Goal: Communication & Community: Connect with others

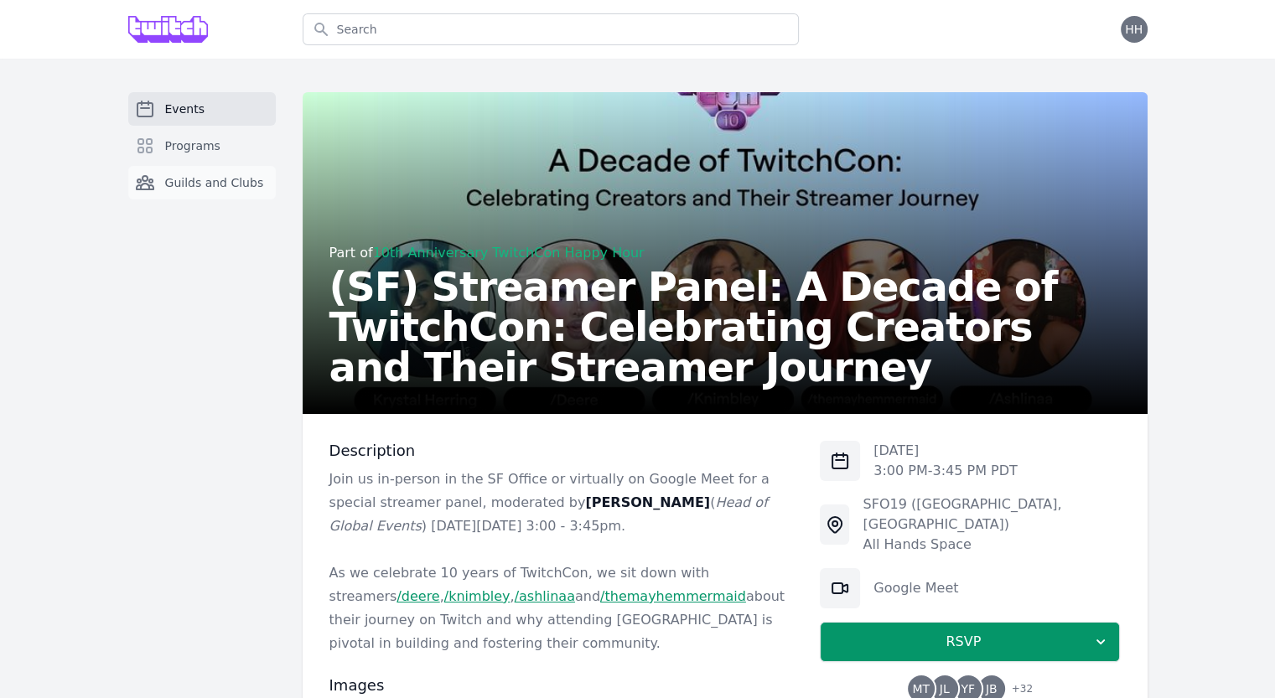
click at [218, 181] on span "Guilds and Clubs" at bounding box center [214, 182] width 99 height 17
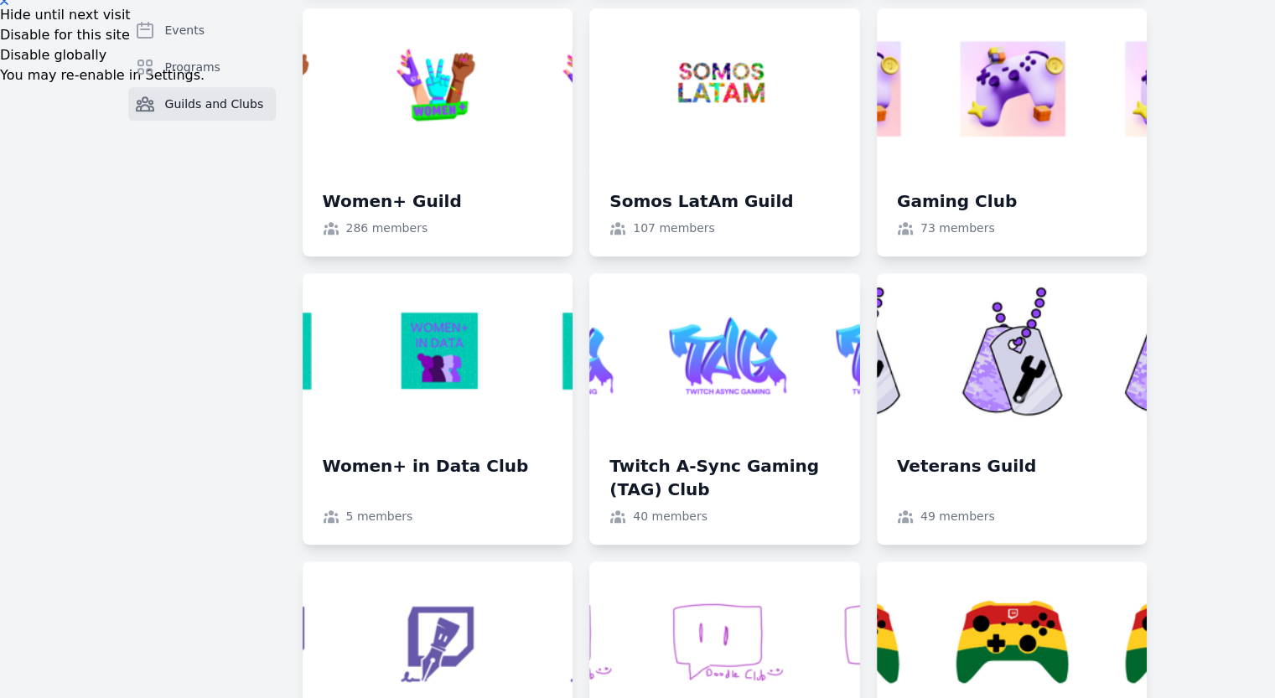
scroll to position [740, 0]
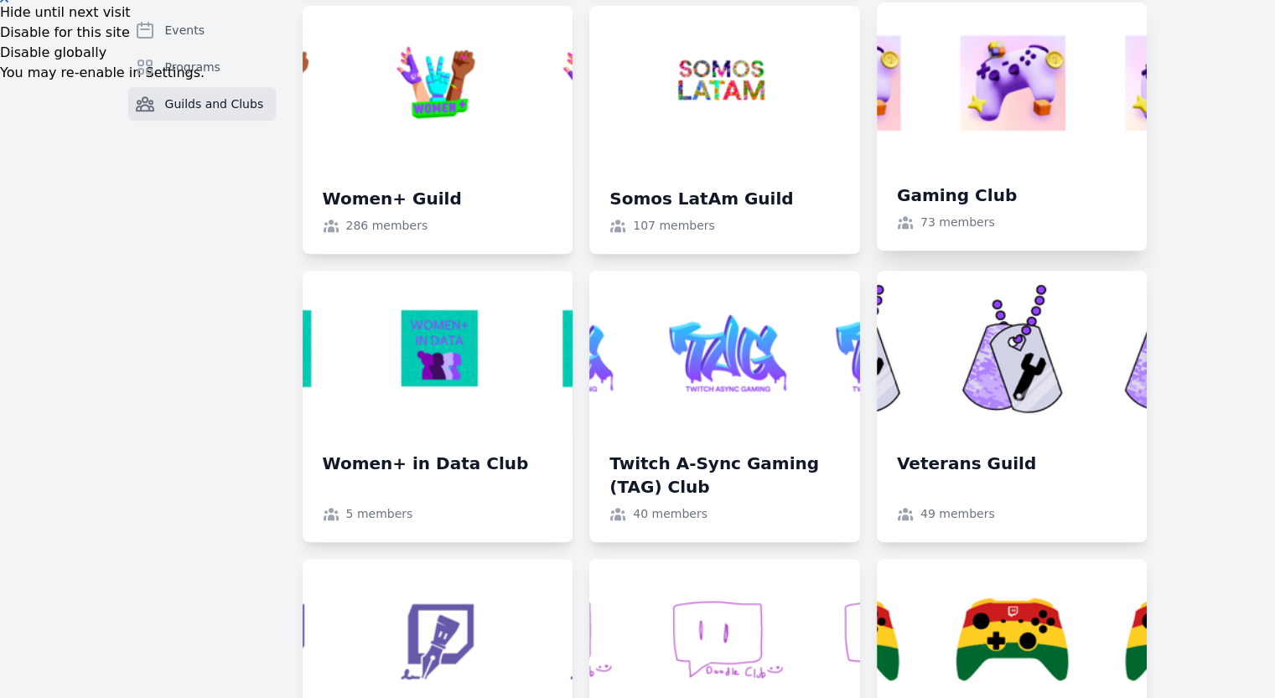
click at [991, 191] on link at bounding box center [1012, 127] width 271 height 248
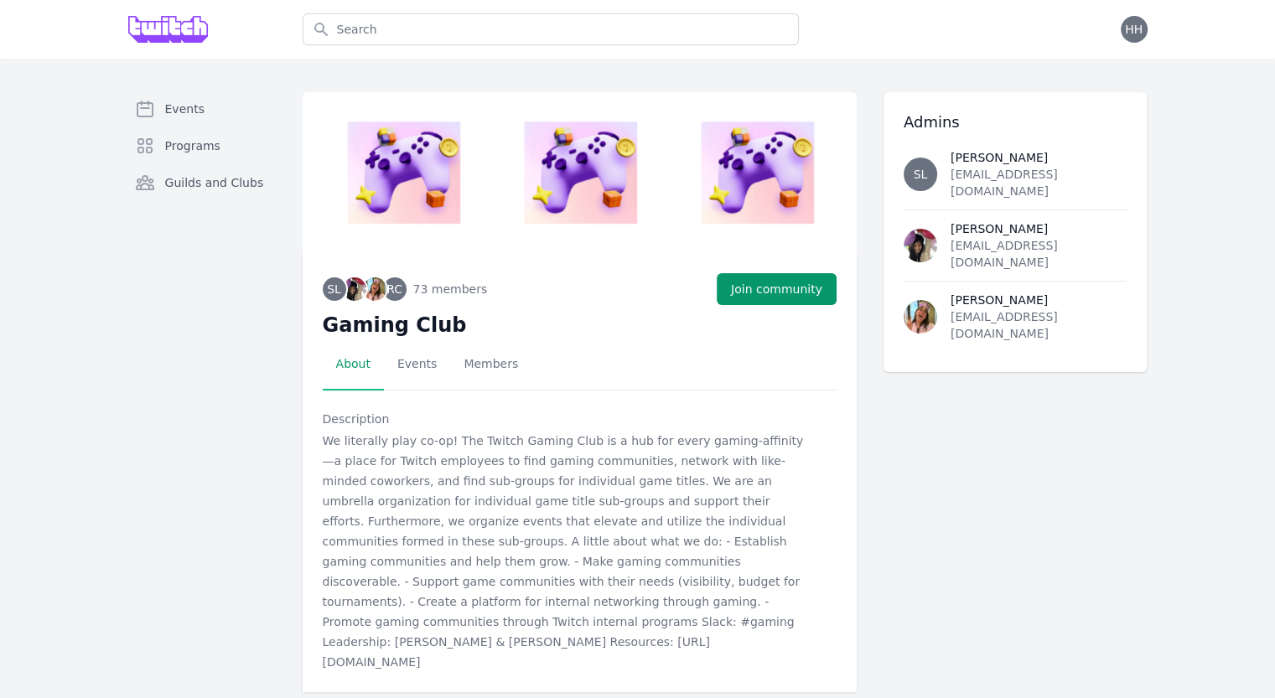
scroll to position [27, 0]
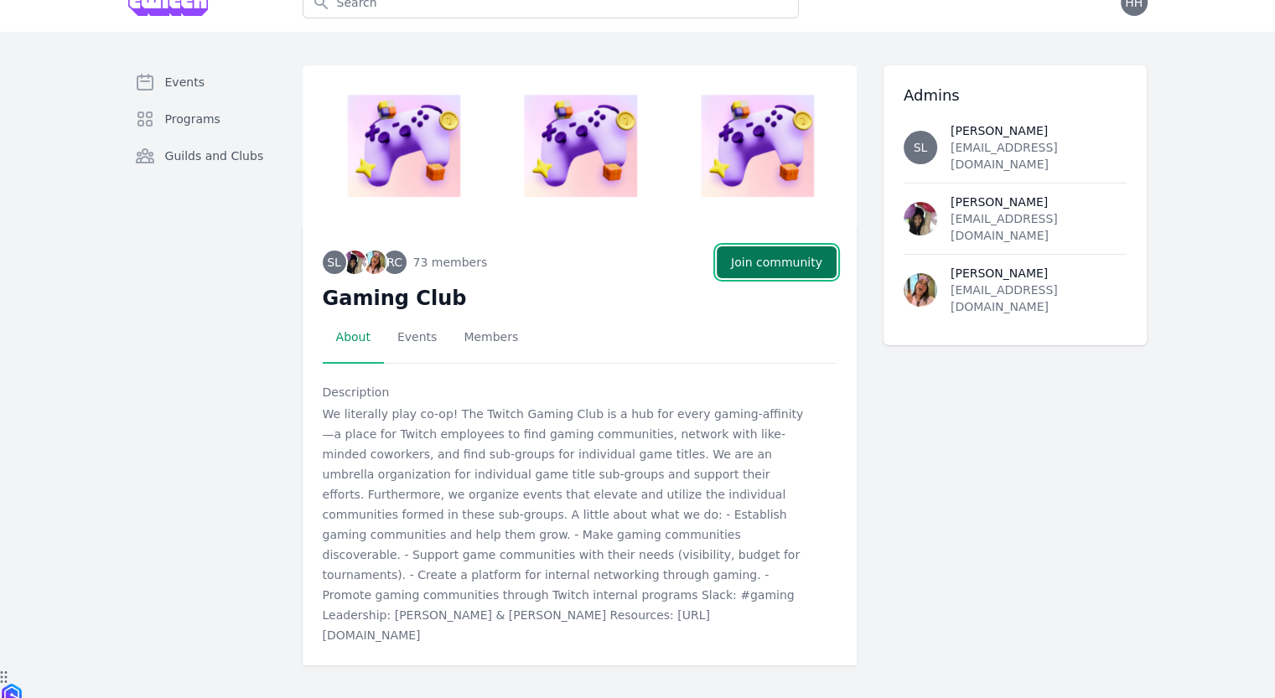
click at [758, 269] on button "Join community" at bounding box center [777, 263] width 120 height 32
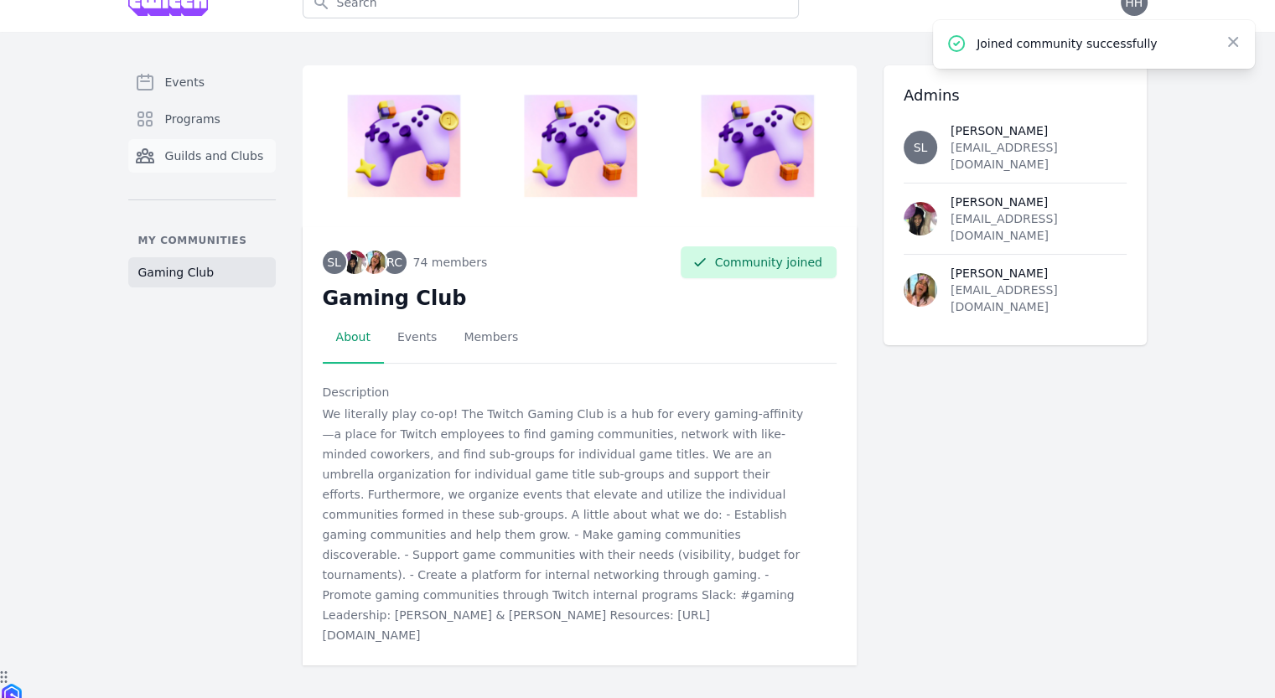
click at [212, 155] on span "Guilds and Clubs" at bounding box center [214, 156] width 99 height 17
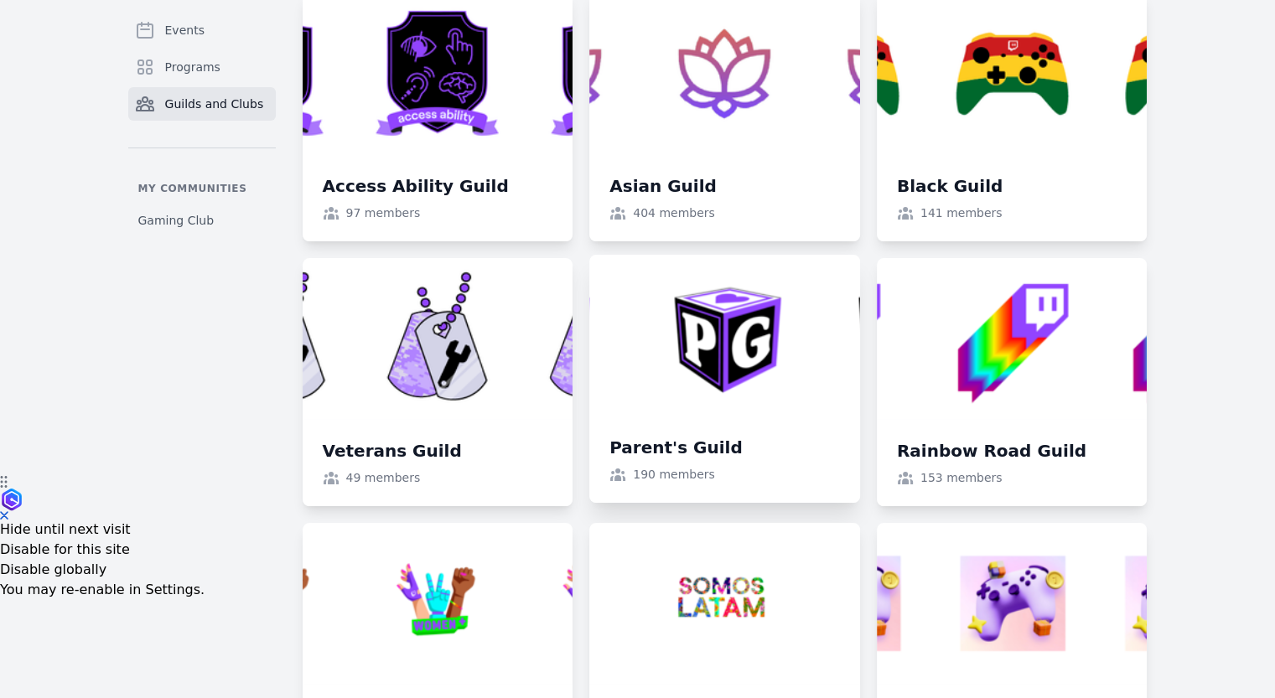
scroll to position [223, 0]
click at [731, 395] on link at bounding box center [724, 378] width 271 height 248
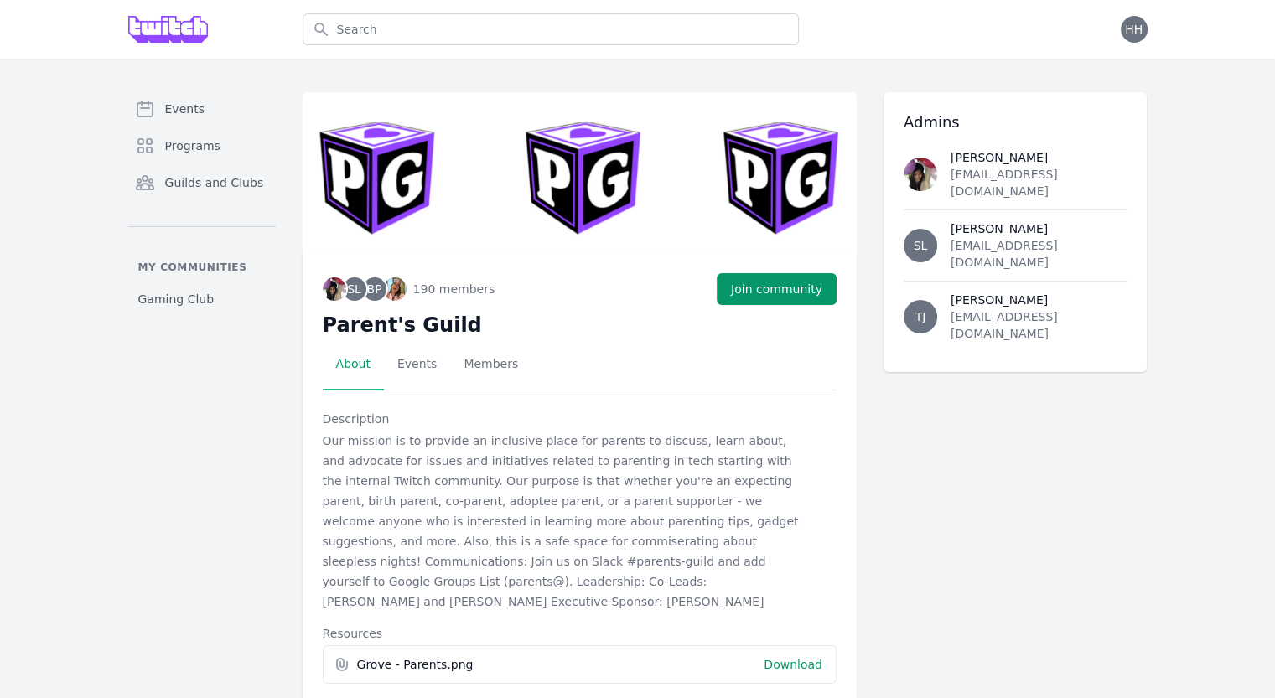
scroll to position [58, 0]
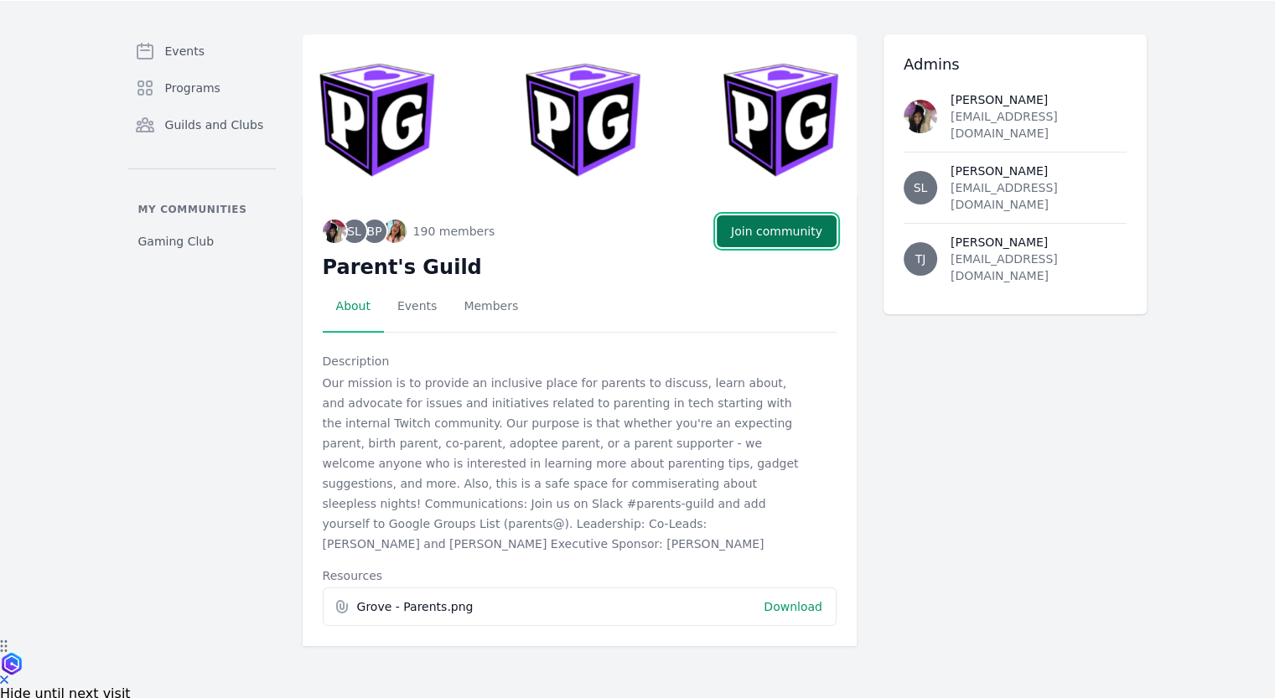
click at [784, 224] on button "Join community" at bounding box center [777, 231] width 120 height 32
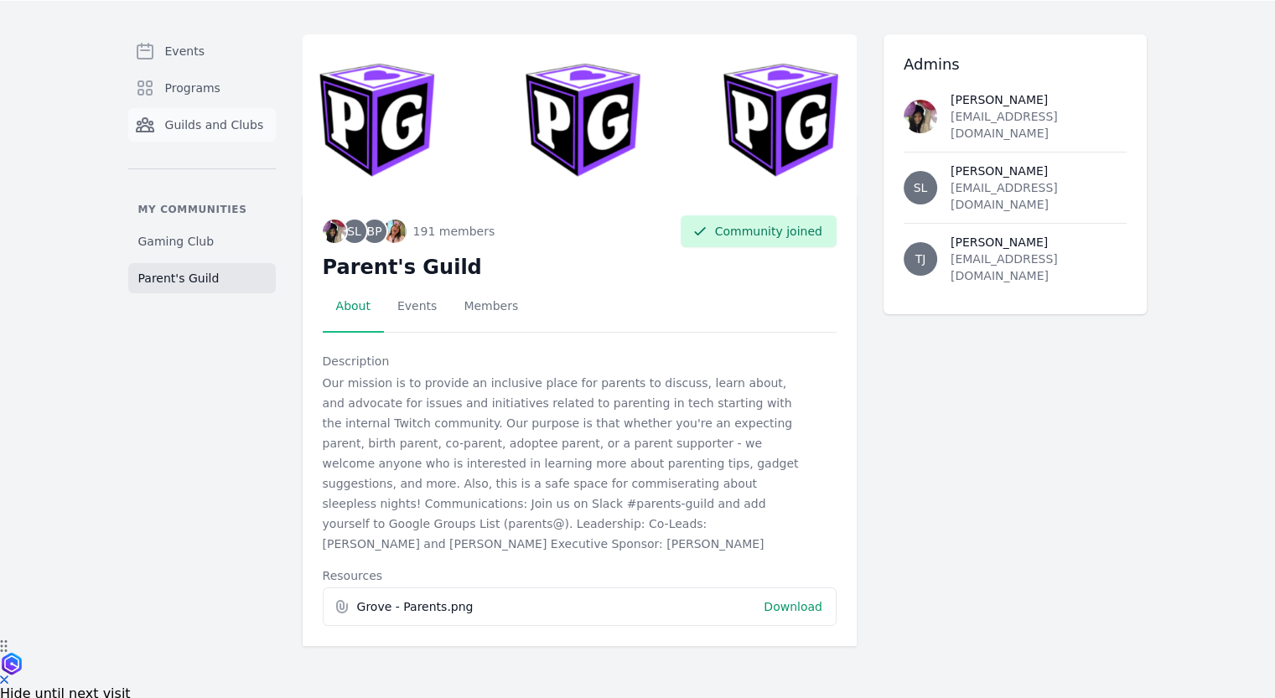
click at [215, 120] on span "Guilds and Clubs" at bounding box center [214, 125] width 99 height 17
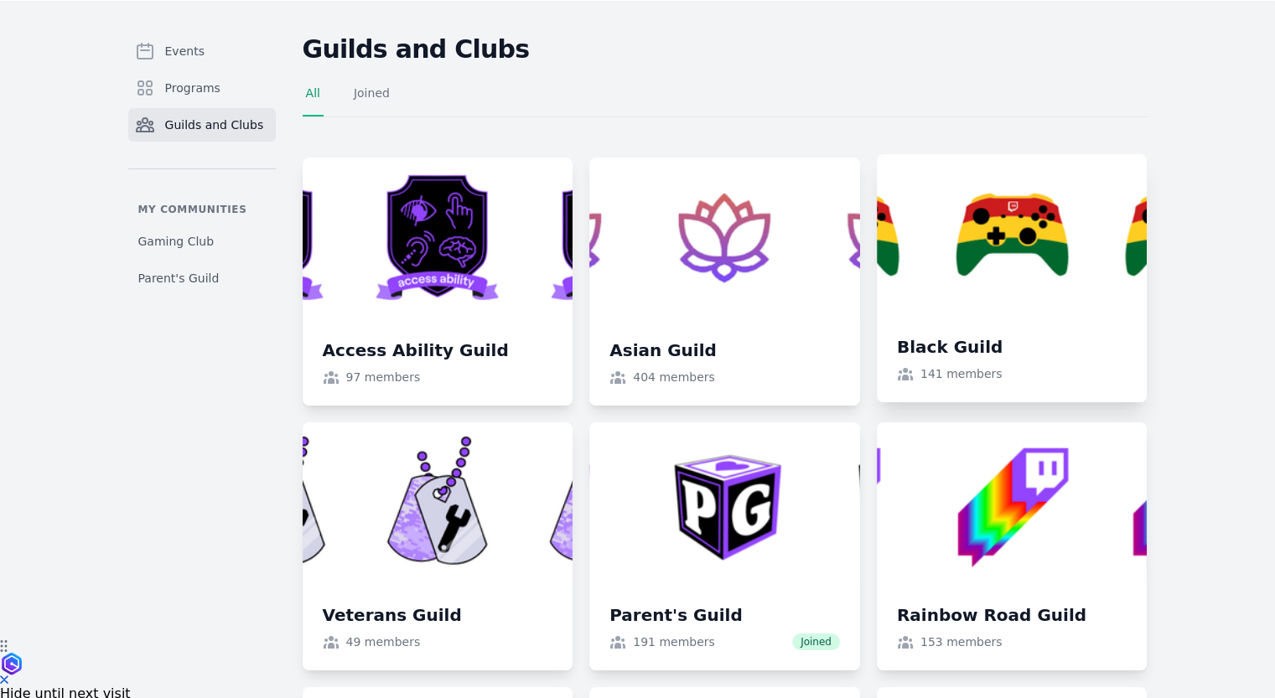
click at [1002, 319] on link at bounding box center [1012, 278] width 271 height 248
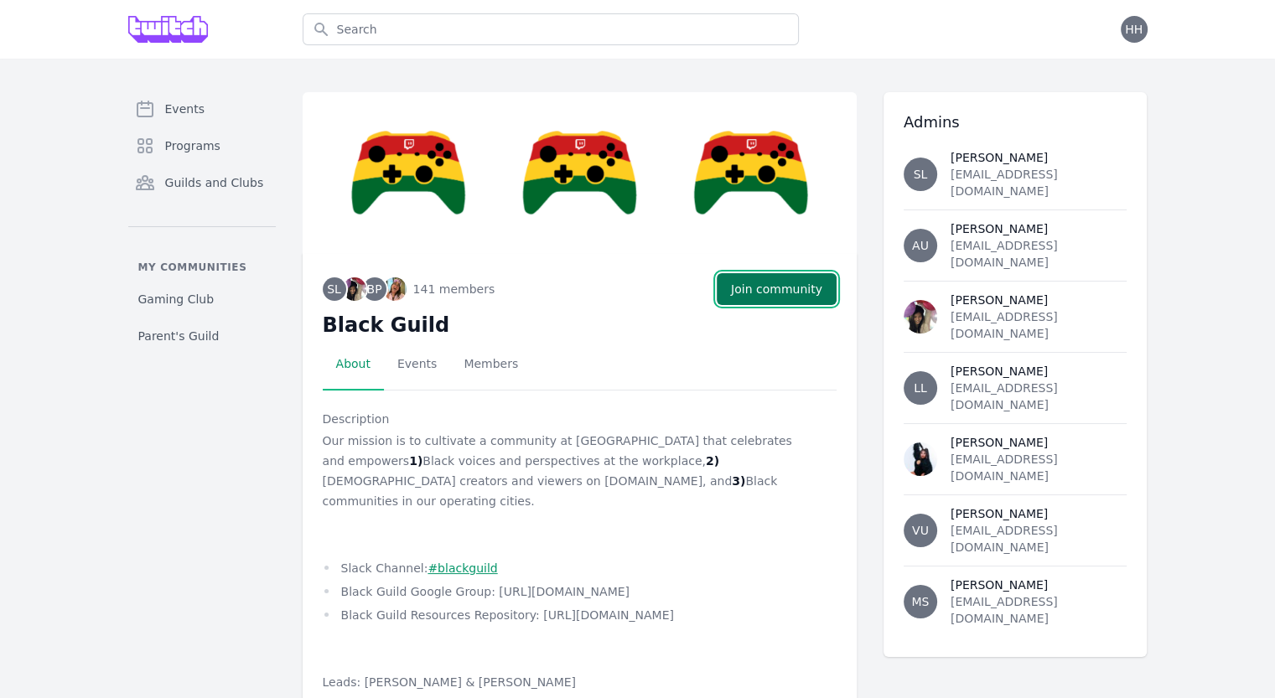
click at [788, 293] on button "Join community" at bounding box center [777, 289] width 120 height 32
click at [207, 179] on span "Guilds and Clubs" at bounding box center [214, 182] width 99 height 17
